Goal: Task Accomplishment & Management: Complete application form

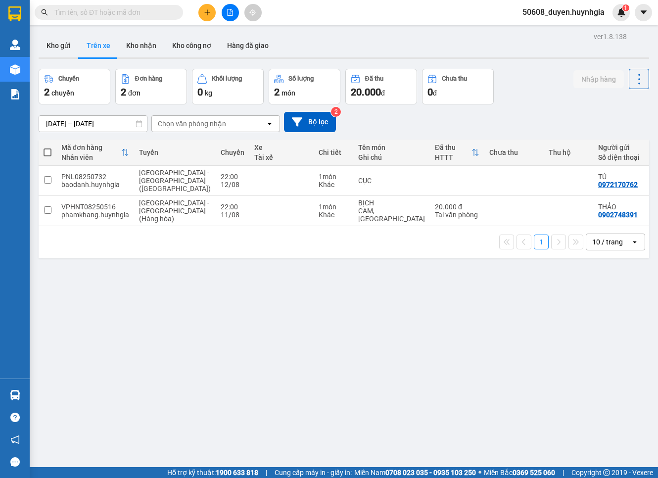
click at [207, 10] on icon "plus" at bounding box center [207, 11] width 0 height 5
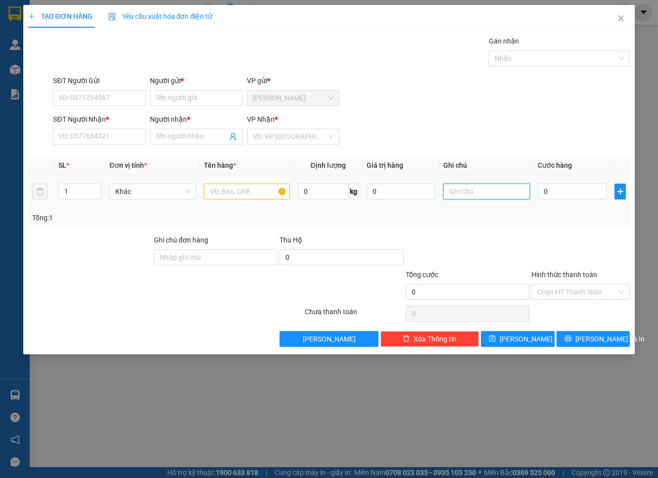
click at [467, 191] on input "text" at bounding box center [486, 192] width 86 height 16
type input "2/1 HỒNG HÀ P2 TÂN BÌNH"
click at [576, 185] on input "0" at bounding box center [572, 192] width 69 height 16
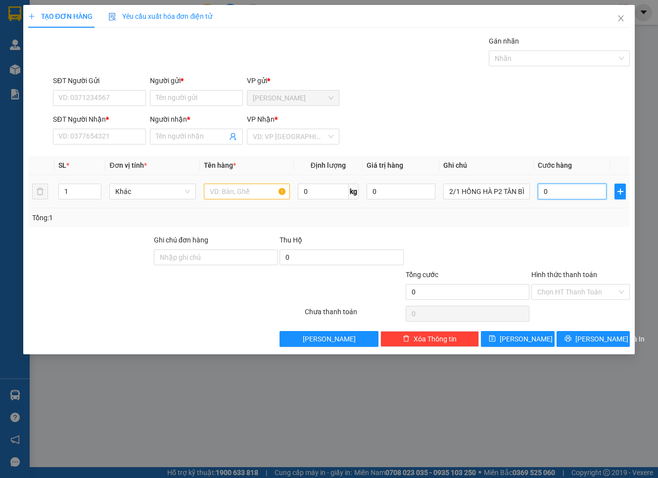
type input "2"
type input "0"
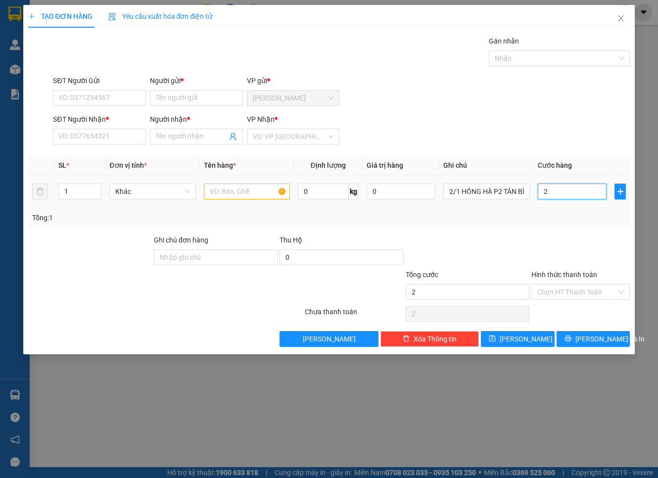
type input "0"
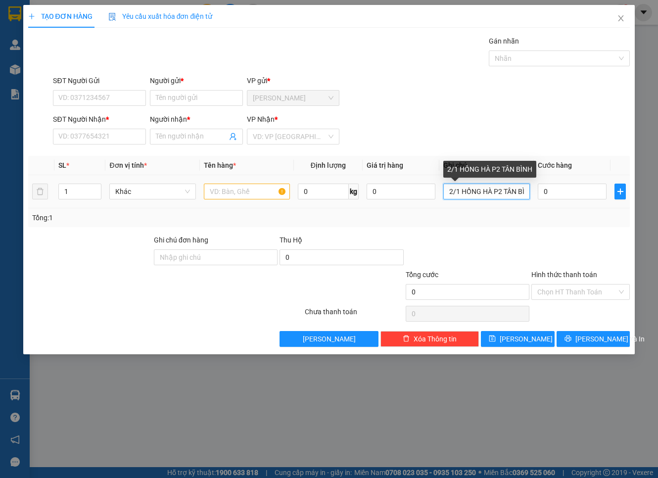
click at [516, 192] on input "2/1 HỒNG HÀ P2 TÂN BÌNH" at bounding box center [486, 192] width 86 height 16
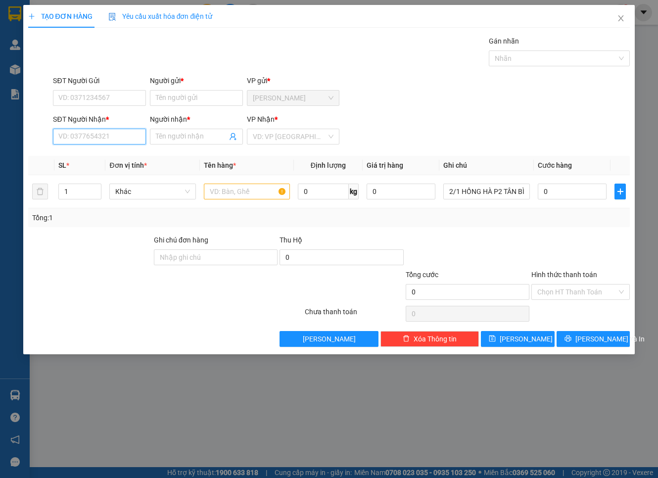
click at [115, 134] on input "SĐT Người Nhận *" at bounding box center [99, 137] width 93 height 16
type input "0973415579"
click at [178, 139] on input "Người nhận *" at bounding box center [191, 136] width 71 height 11
type input "D"
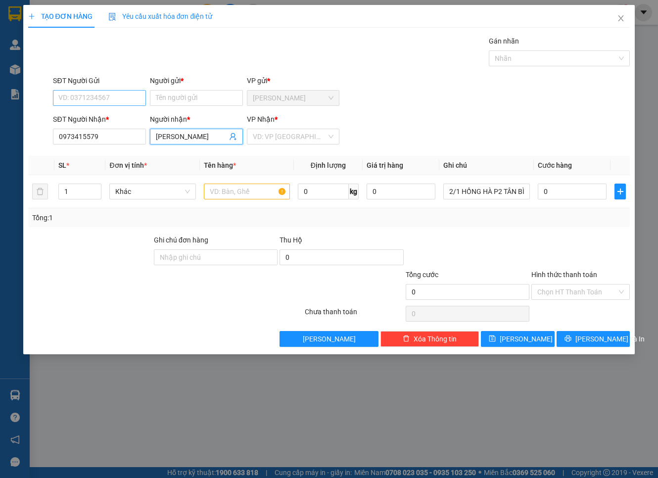
type input "[PERSON_NAME]"
click at [126, 97] on input "SĐT Người Gửi" at bounding box center [99, 98] width 93 height 16
click at [177, 101] on input "Người gửi *" at bounding box center [196, 98] width 93 height 16
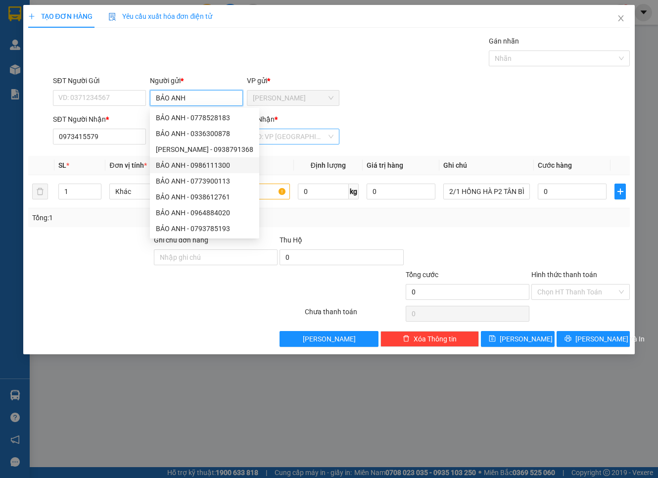
type input "BẢO ANH"
click at [298, 135] on input "search" at bounding box center [290, 136] width 74 height 15
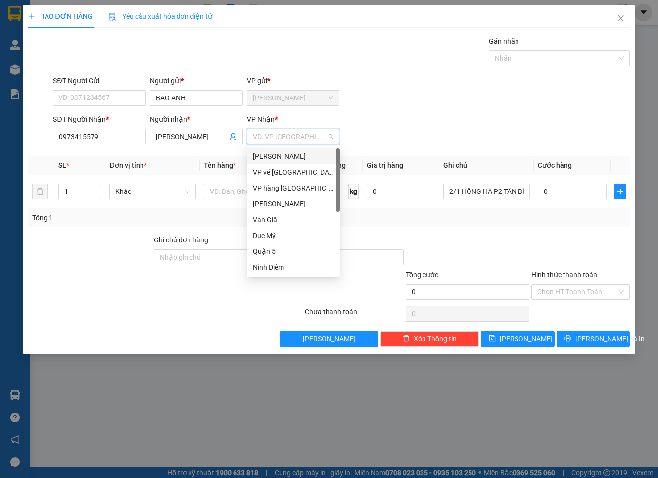
click at [292, 156] on div "[PERSON_NAME]" at bounding box center [293, 156] width 81 height 11
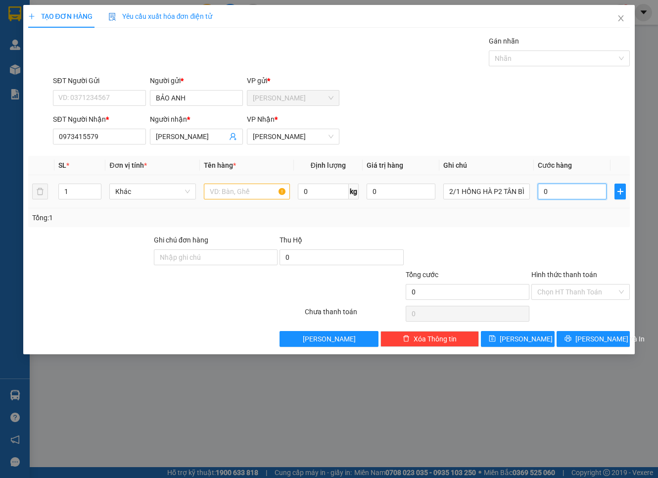
click at [580, 194] on input "0" at bounding box center [572, 192] width 69 height 16
type input "2"
type input "20"
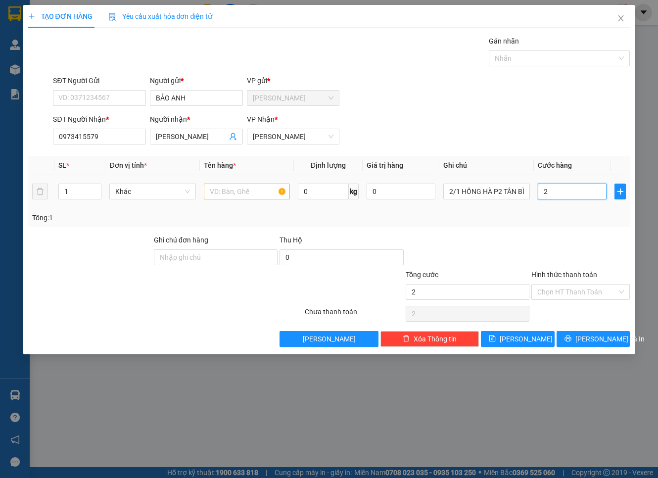
type input "20"
type input "20.000"
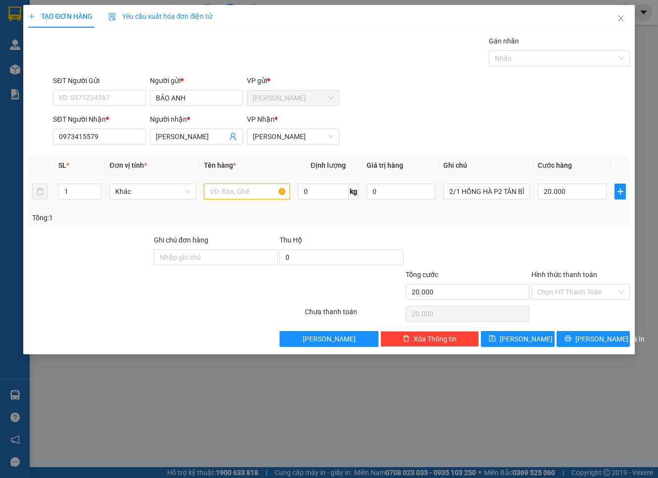
click at [253, 187] on input "text" at bounding box center [247, 192] width 86 height 16
type input "G"
type input "GÓI"
click at [114, 101] on input "SĐT Người Gửi" at bounding box center [99, 98] width 93 height 16
click at [106, 100] on input "SĐT Người Gửi" at bounding box center [99, 98] width 93 height 16
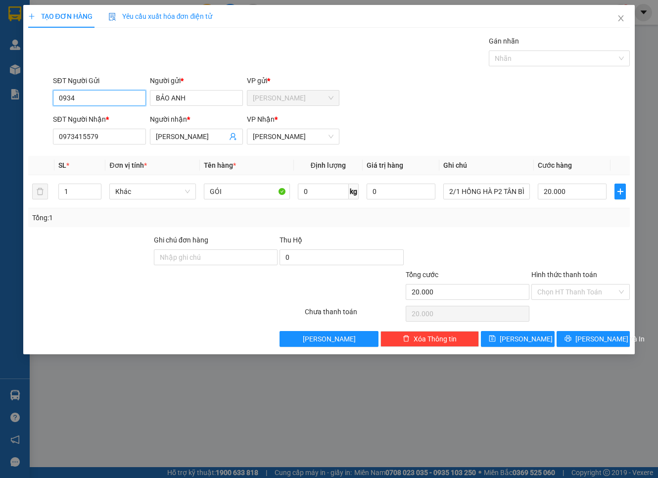
click at [85, 98] on input "0934" at bounding box center [99, 98] width 93 height 16
type input "0934102246"
click at [99, 113] on div "0934102246 - BẢO" at bounding box center [99, 117] width 81 height 11
type input "BẢO"
type input "0934102246"
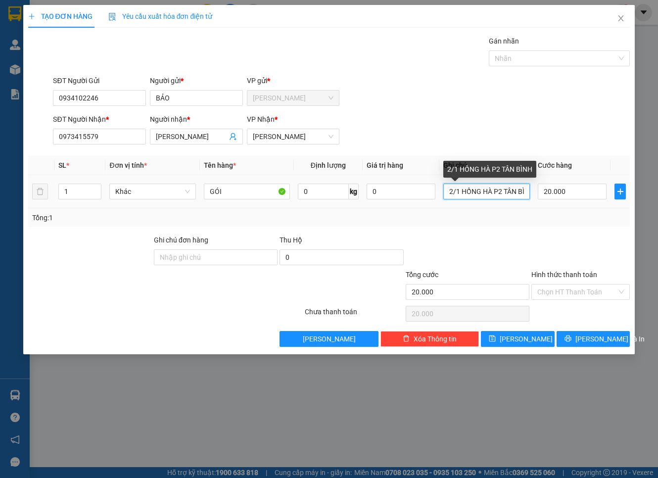
click at [472, 190] on input "2/1 HỒNG HÀ P2 TÂN BÌNH" at bounding box center [486, 192] width 86 height 16
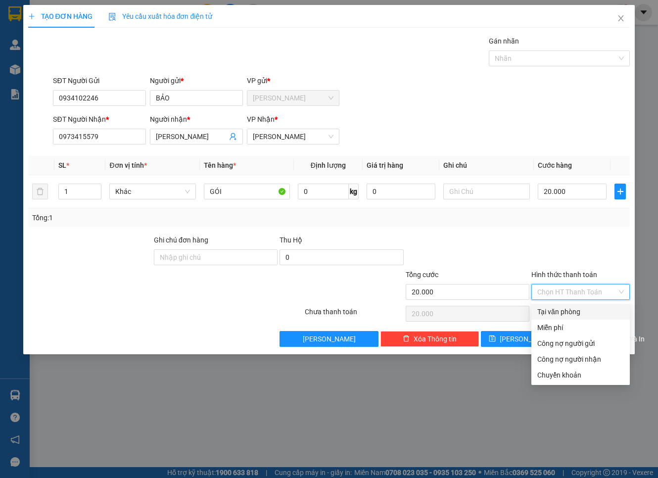
click at [596, 292] on input "Hình thức thanh toán" at bounding box center [577, 292] width 80 height 15
click at [592, 309] on div "Tại văn phòng" at bounding box center [580, 311] width 87 height 11
type input "0"
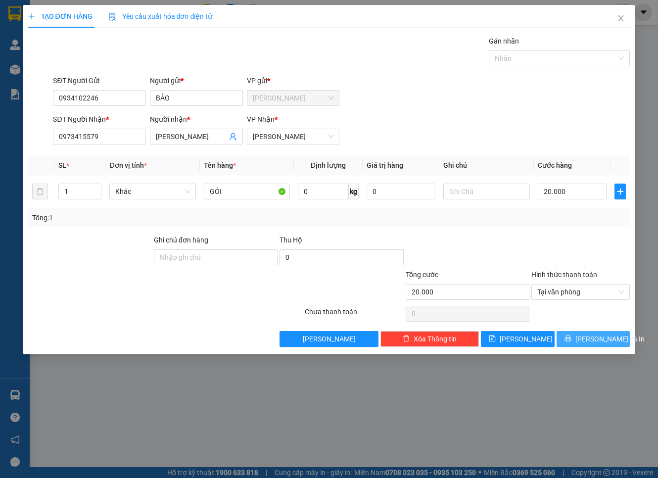
click at [596, 340] on span "[PERSON_NAME] và In" at bounding box center [610, 339] width 69 height 11
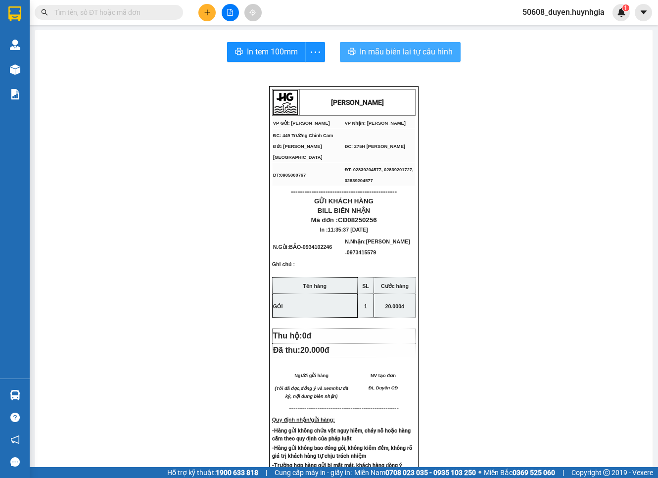
click at [354, 48] on button "In mẫu biên lai tự cấu hình" at bounding box center [400, 52] width 121 height 20
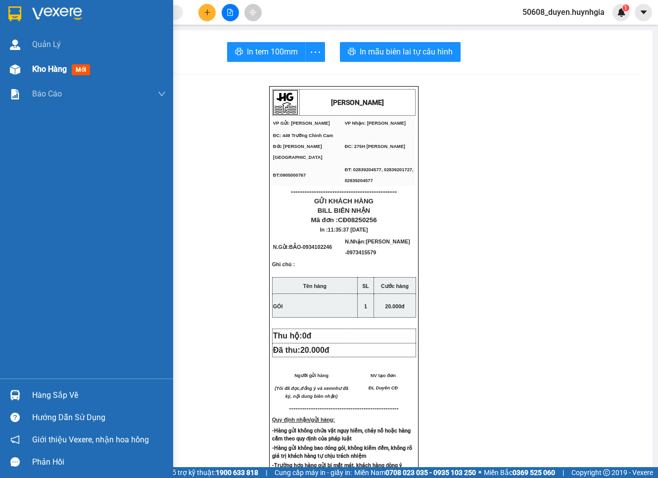
click at [24, 66] on div "Kho hàng mới" at bounding box center [86, 69] width 173 height 25
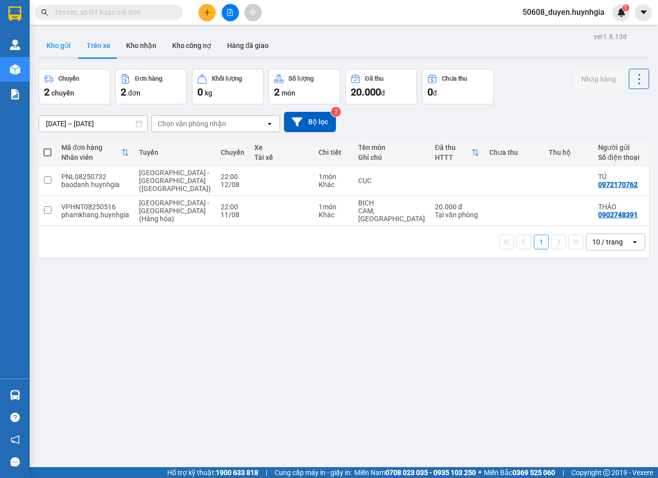
click at [67, 49] on button "Kho gửi" at bounding box center [59, 46] width 40 height 24
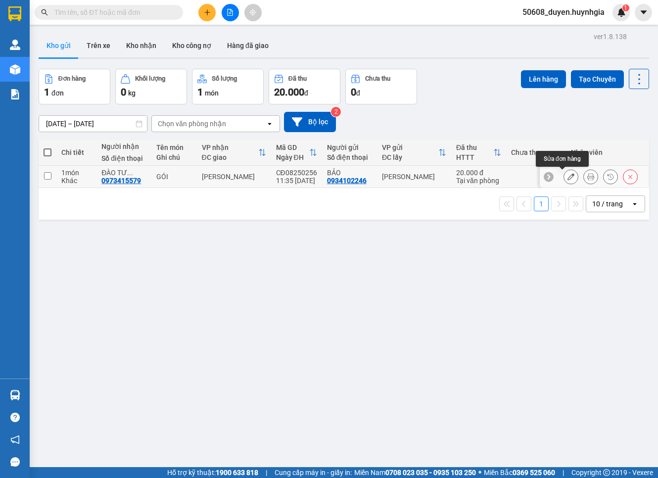
click at [568, 178] on icon at bounding box center [571, 176] width 7 height 7
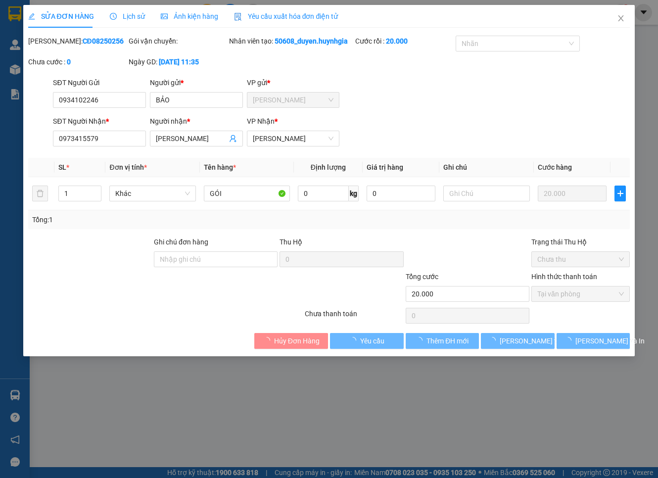
type input "0934102246"
type input "BẢO"
type input "0973415579"
type input "[PERSON_NAME]"
type input "20.000"
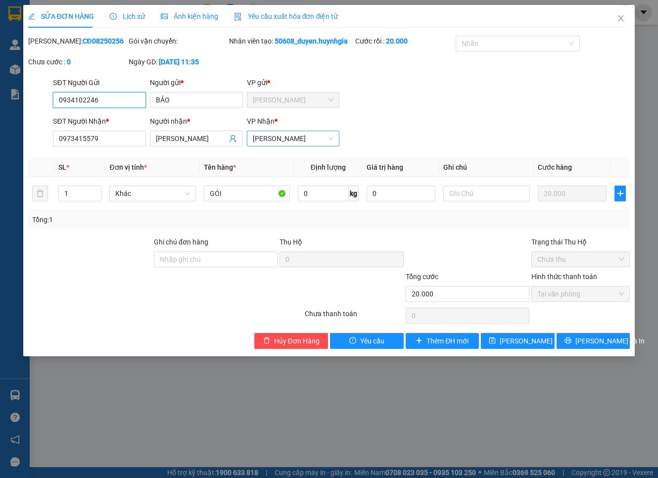
click at [299, 146] on span "[PERSON_NAME]" at bounding box center [293, 138] width 81 height 15
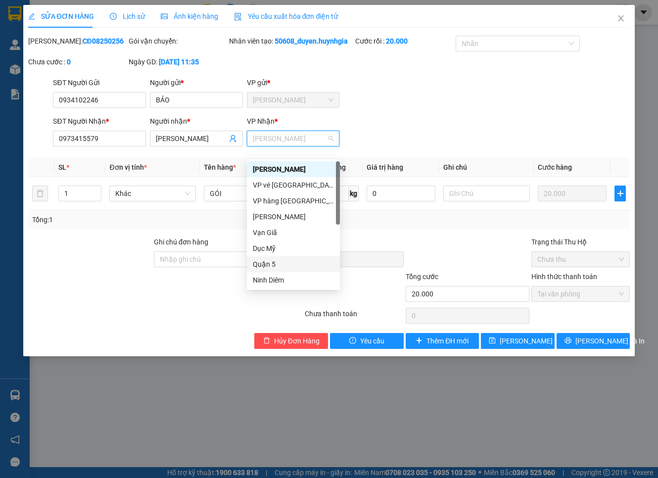
click at [280, 264] on div "Quận 5" at bounding box center [293, 264] width 81 height 11
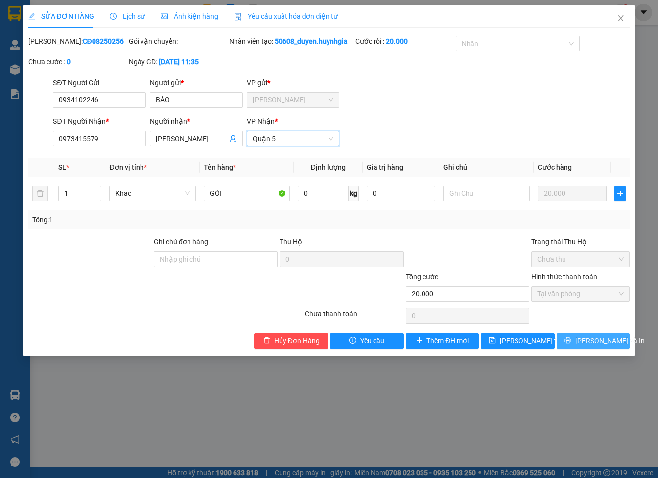
click at [573, 349] on button "[PERSON_NAME] và In" at bounding box center [594, 341] width 74 height 16
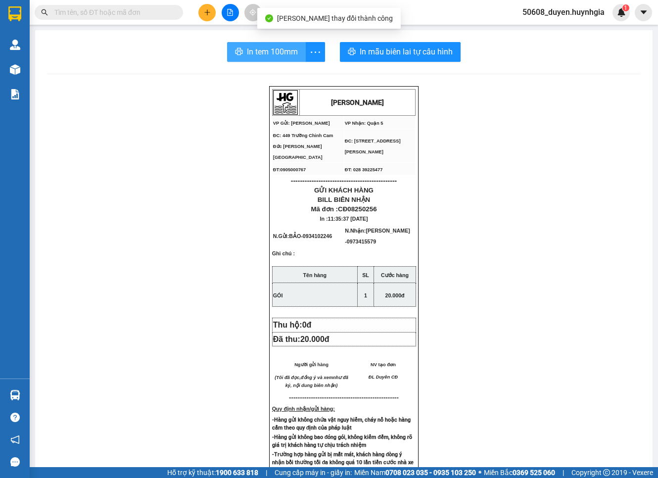
click at [271, 52] on span "In tem 100mm" at bounding box center [272, 52] width 51 height 12
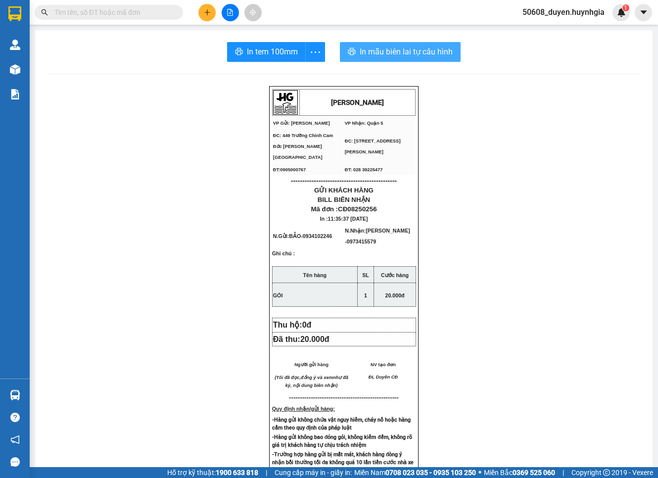
click at [429, 53] on span "In mẫu biên lai tự cấu hình" at bounding box center [406, 52] width 93 height 12
click at [391, 52] on span "In mẫu biên lai tự cấu hình" at bounding box center [406, 52] width 93 height 12
